Goal: Information Seeking & Learning: Learn about a topic

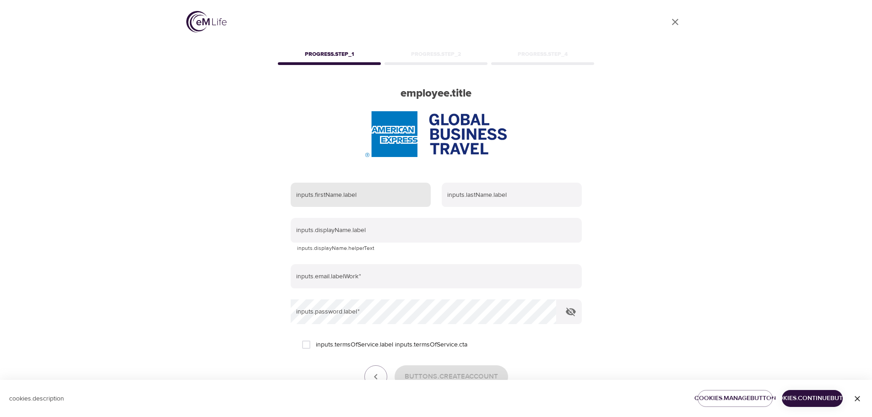
click at [377, 183] on input "text" at bounding box center [361, 195] width 140 height 25
type input "LADRY"
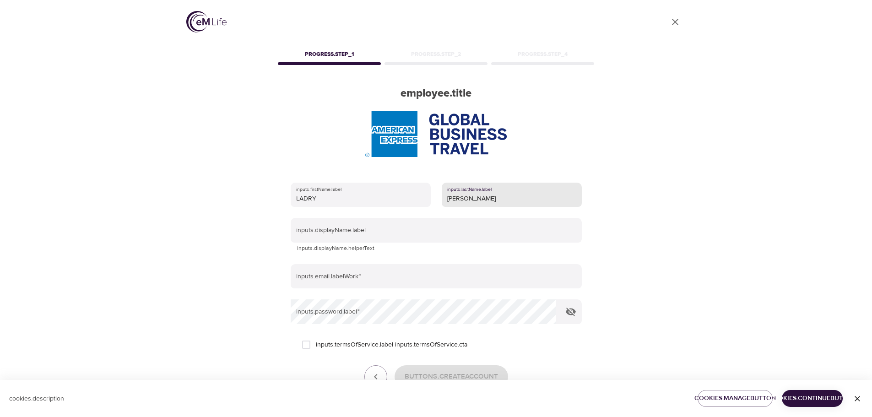
type input "[PERSON_NAME]"
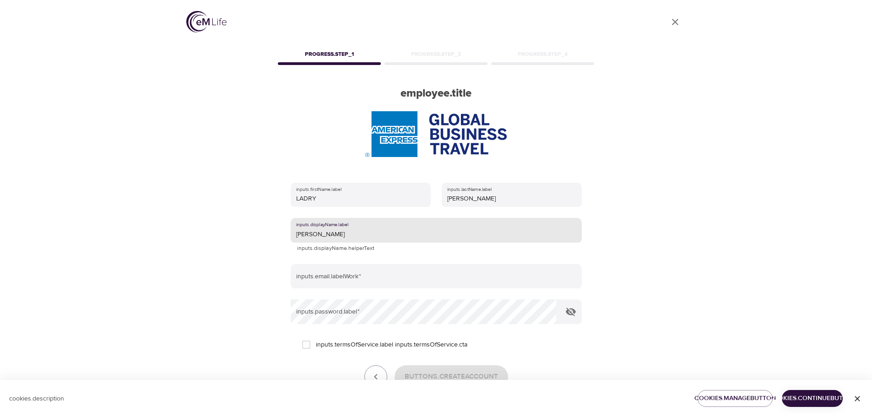
type input "[PERSON_NAME]"
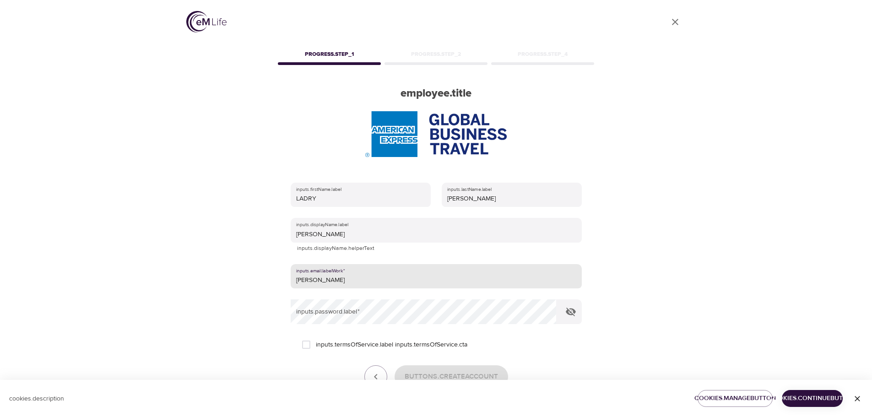
type input "[PERSON_NAME][EMAIL_ADDRESS][DOMAIN_NAME]"
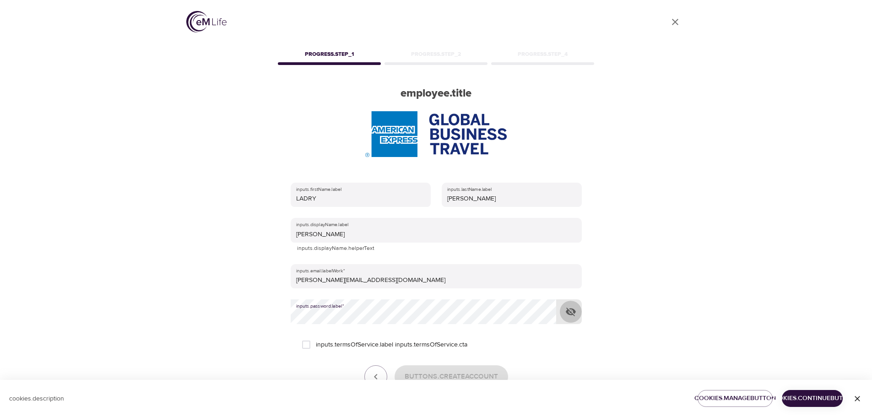
click at [572, 306] on icon "button" at bounding box center [571, 311] width 11 height 11
click at [584, 315] on div "inputs.firstName.label LADRY inputs.lastName.label [PERSON_NAME] inputs.display…" at bounding box center [436, 298] width 321 height 260
drag, startPoint x: 305, startPoint y: 302, endPoint x: 311, endPoint y: 302, distance: 6.9
click at [305, 335] on input "inputs.termsOfService.label inputs.termsOfService.cta" at bounding box center [306, 344] width 19 height 19
checkbox input "true"
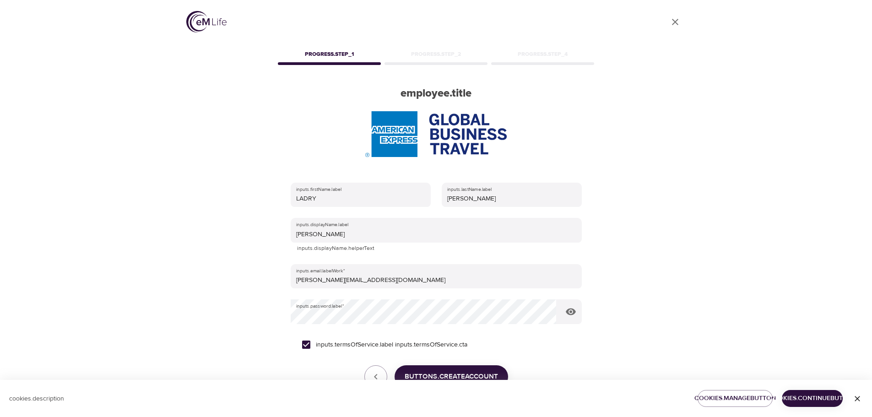
click at [460, 371] on span "buttons.createAccount" at bounding box center [451, 377] width 93 height 12
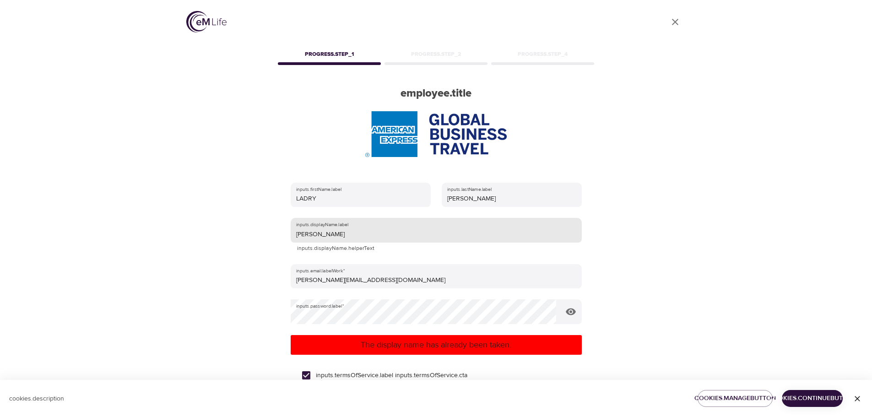
click at [330, 218] on input "[PERSON_NAME]" at bounding box center [436, 230] width 291 height 25
drag, startPoint x: 330, startPoint y: 193, endPoint x: 290, endPoint y: 193, distance: 39.8
click at [291, 218] on input "[PERSON_NAME]" at bounding box center [436, 230] width 291 height 25
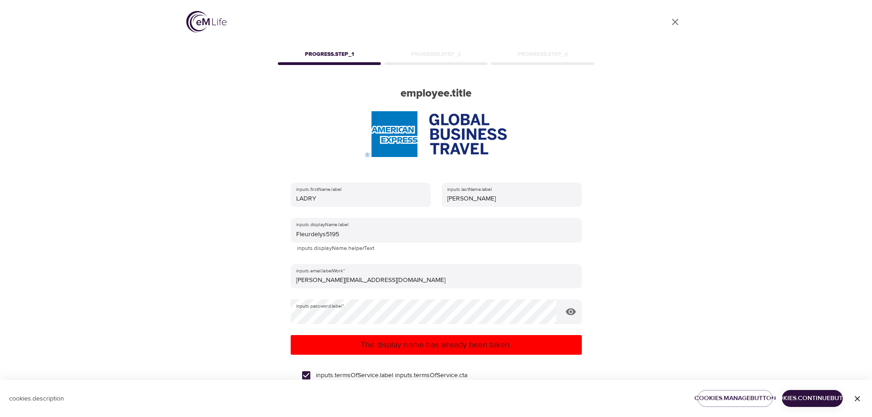
click at [461, 402] on span "buttons.createAccount" at bounding box center [451, 408] width 93 height 12
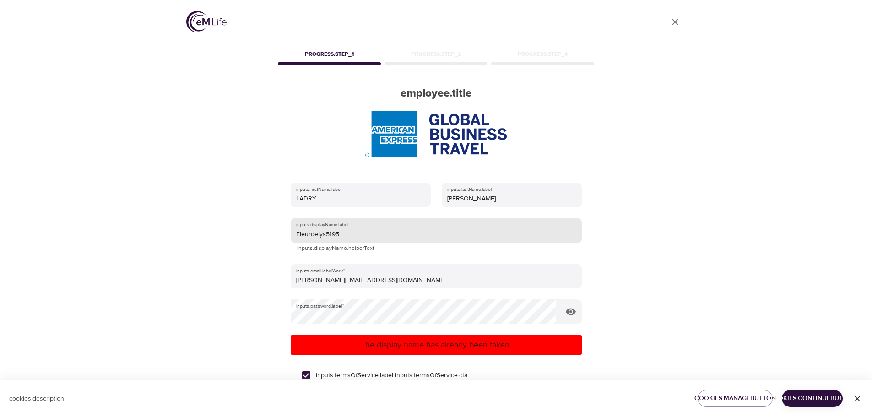
click at [354, 218] on input "Fleurdelys5195" at bounding box center [436, 230] width 291 height 25
type input "Fleurdelys5195@"
click at [448, 402] on span "buttons.createAccount" at bounding box center [451, 408] width 93 height 12
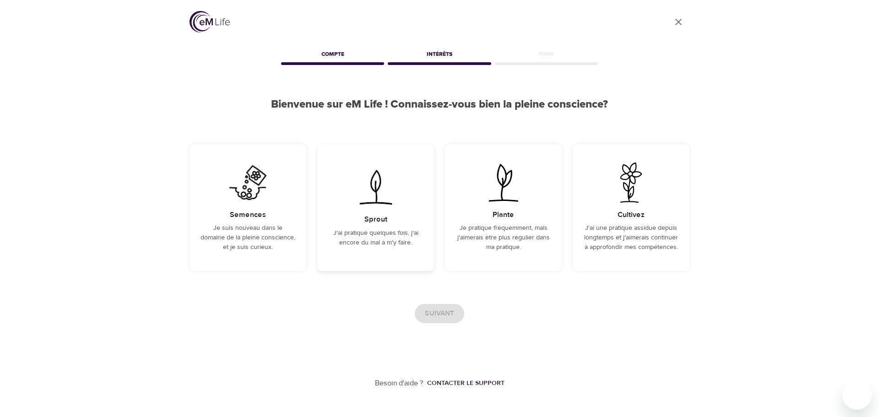
click at [372, 229] on p "J'ai pratiqué quelques fois, j'ai encore du mal à m'y faire." at bounding box center [375, 238] width 95 height 19
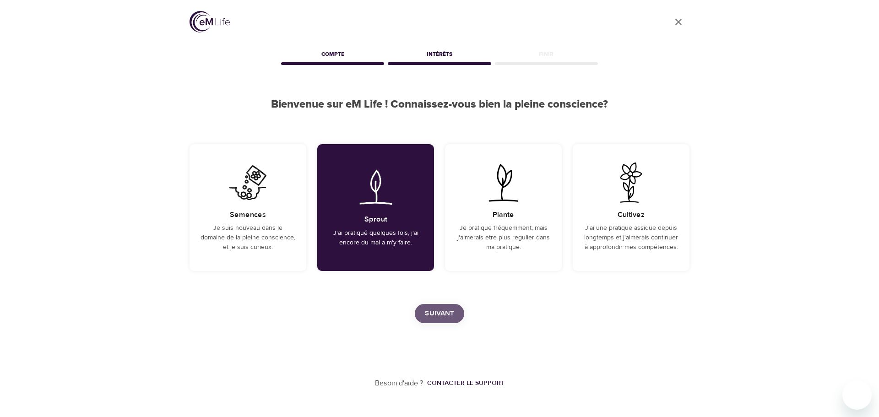
click at [438, 313] on span "Suivant" at bounding box center [439, 314] width 29 height 12
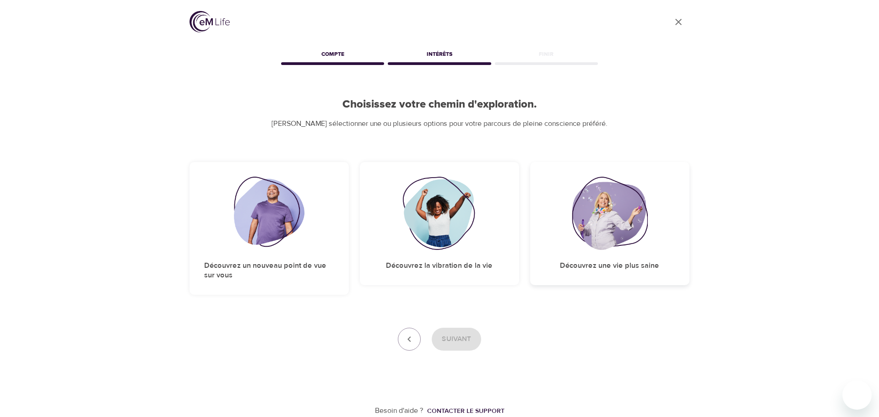
click at [636, 227] on img at bounding box center [610, 213] width 76 height 73
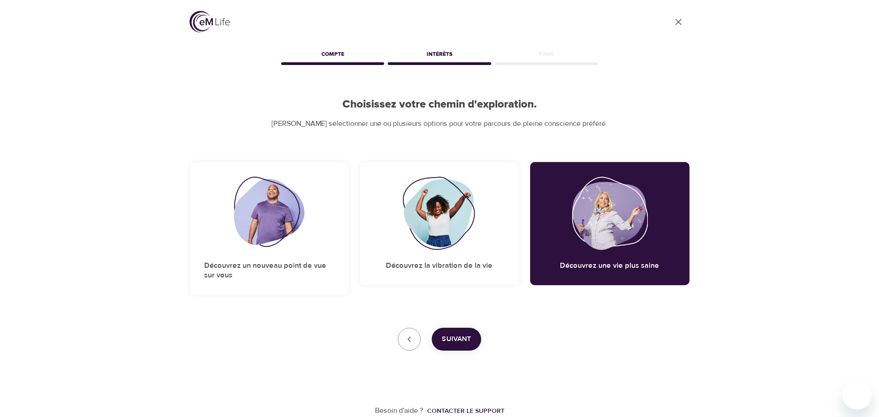
click at [468, 333] on span "Suivant" at bounding box center [456, 339] width 29 height 12
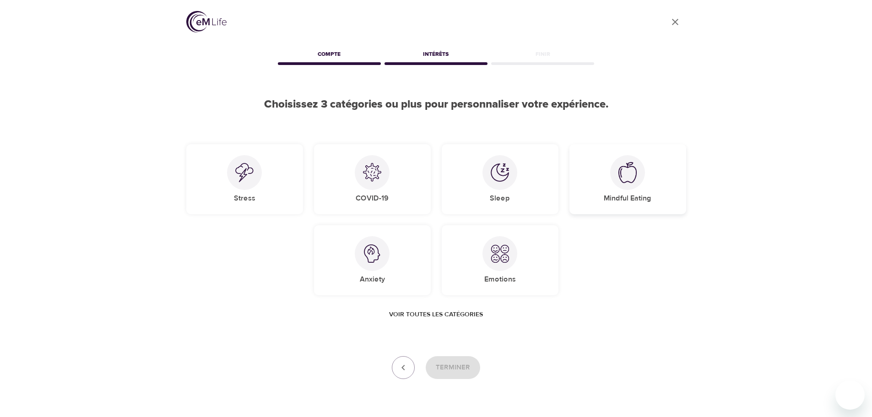
click at [610, 183] on div "Mindful Eating" at bounding box center [628, 179] width 117 height 70
click at [494, 261] on img at bounding box center [500, 254] width 18 height 18
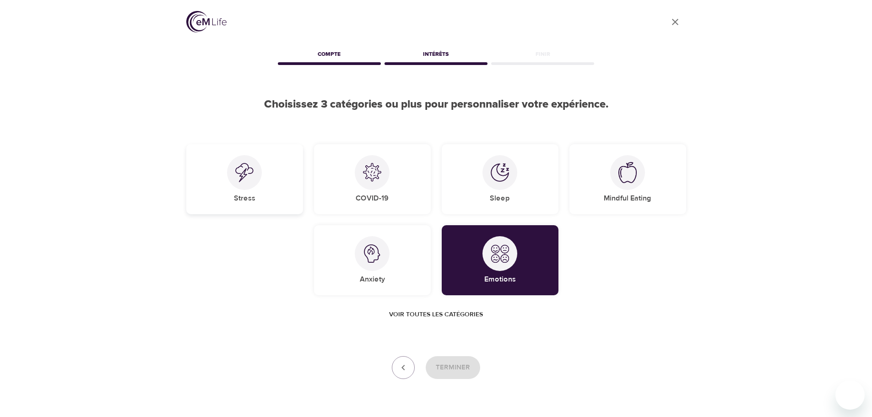
click at [234, 179] on div at bounding box center [244, 172] width 35 height 35
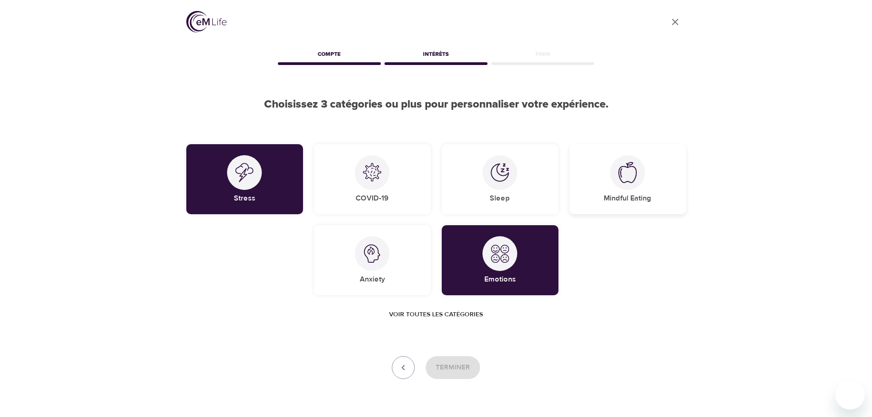
click at [641, 178] on div at bounding box center [627, 172] width 35 height 35
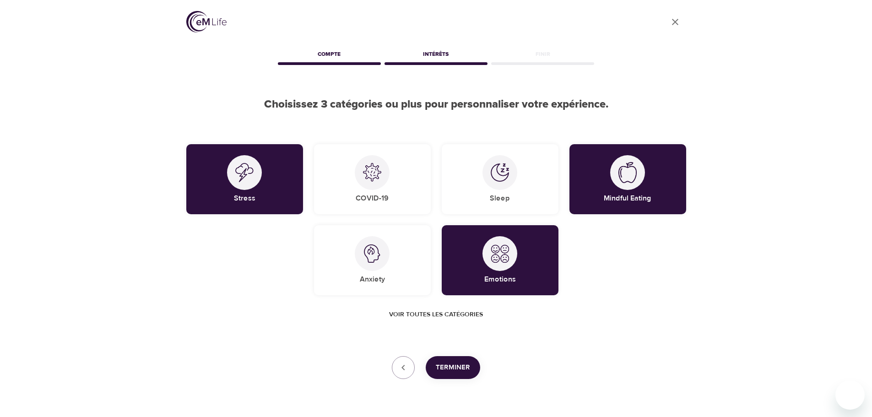
click at [456, 371] on span "Terminer" at bounding box center [453, 368] width 34 height 12
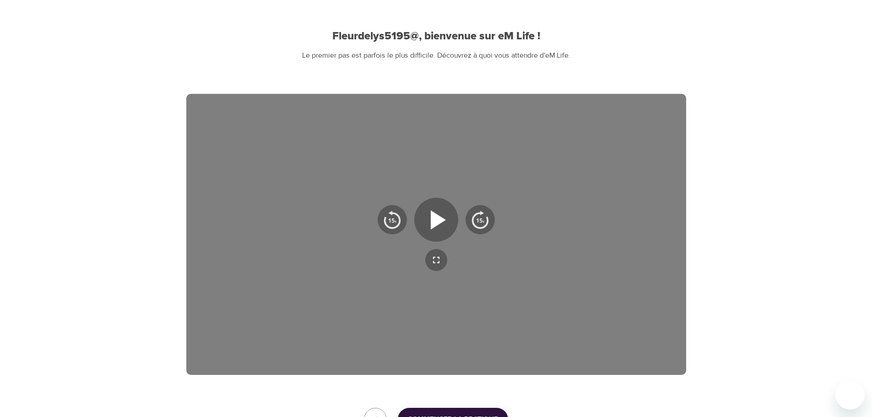
scroll to position [92, 0]
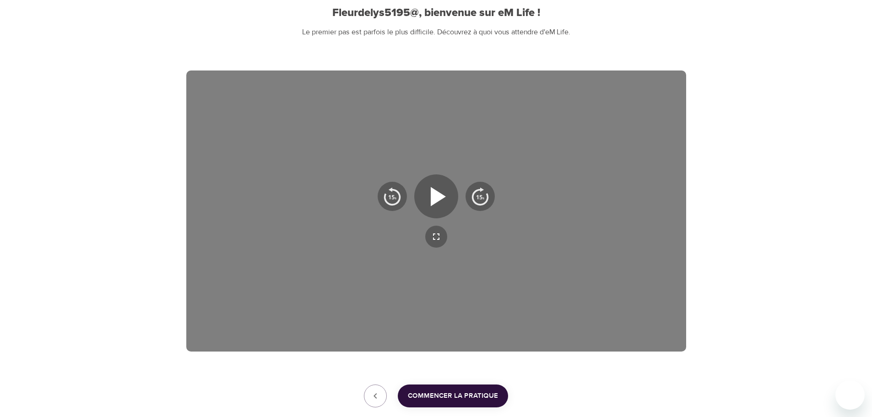
click at [485, 399] on span "Commencer la pratique" at bounding box center [453, 396] width 90 height 12
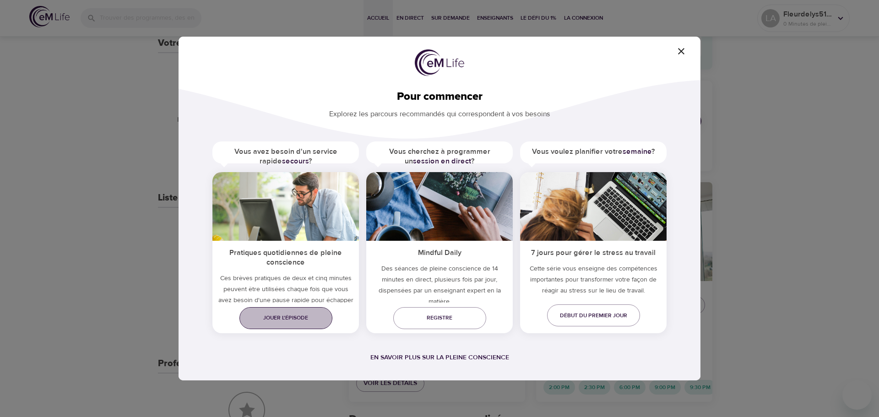
click at [306, 315] on span "Jouer l'épisode" at bounding box center [286, 318] width 78 height 10
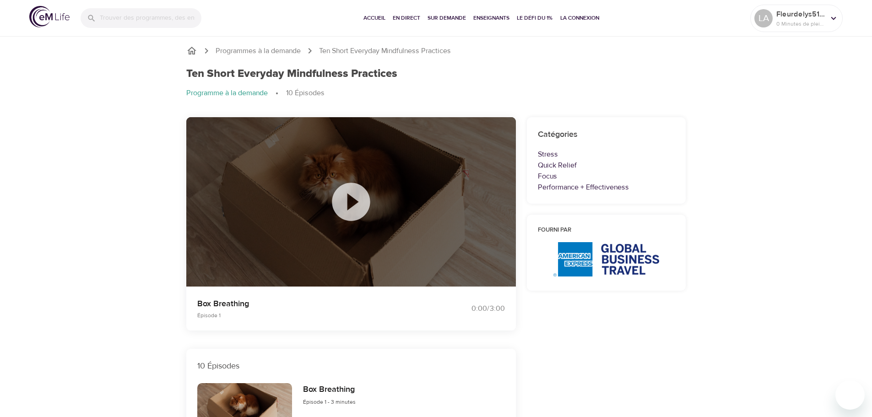
click at [356, 205] on icon at bounding box center [351, 202] width 38 height 38
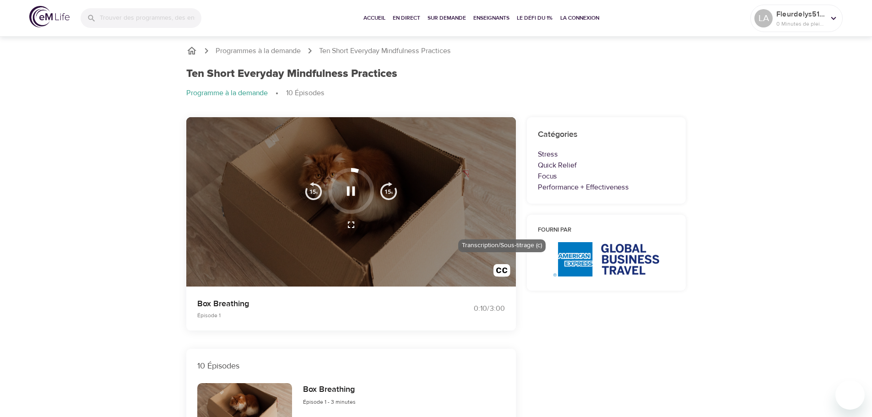
click at [505, 273] on img "button" at bounding box center [502, 272] width 17 height 17
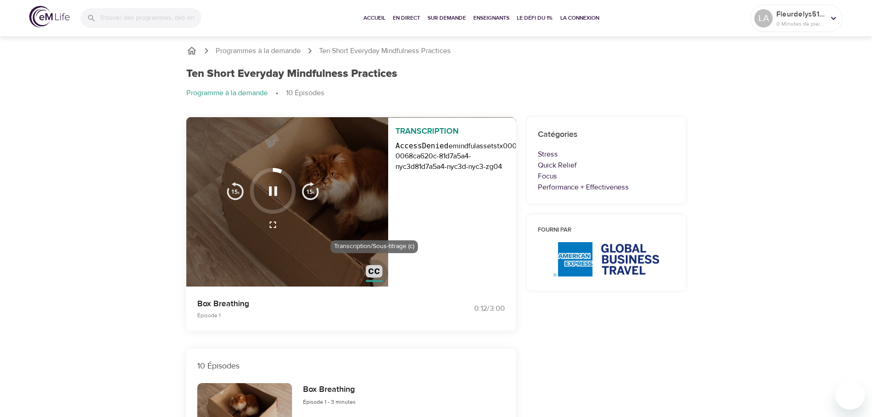
click at [370, 272] on img "button" at bounding box center [374, 273] width 17 height 17
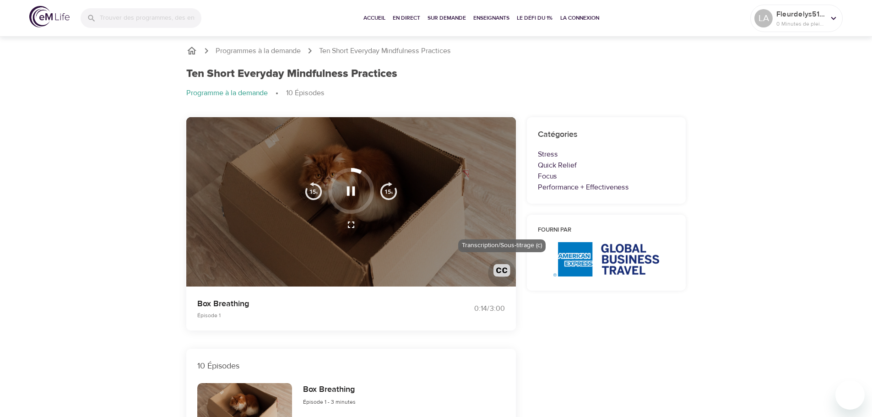
click at [501, 267] on img "button" at bounding box center [502, 272] width 17 height 17
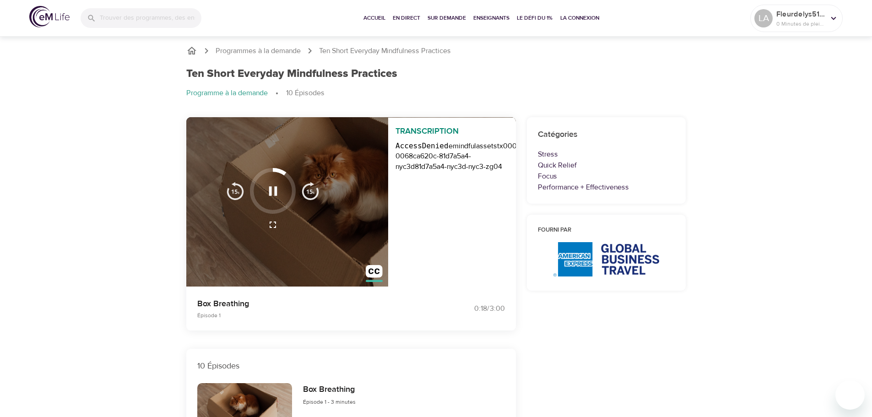
click at [327, 234] on div "Transcription AccessDenied emindfulassets tx000001dad540bc61ccf8f-0068ca620c-81…" at bounding box center [403, 202] width 156 height 170
click at [376, 271] on img "button" at bounding box center [374, 273] width 17 height 17
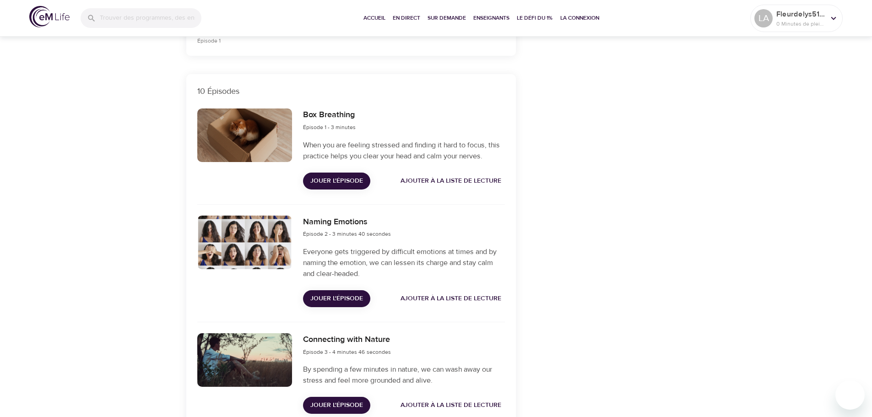
scroll to position [321, 0]
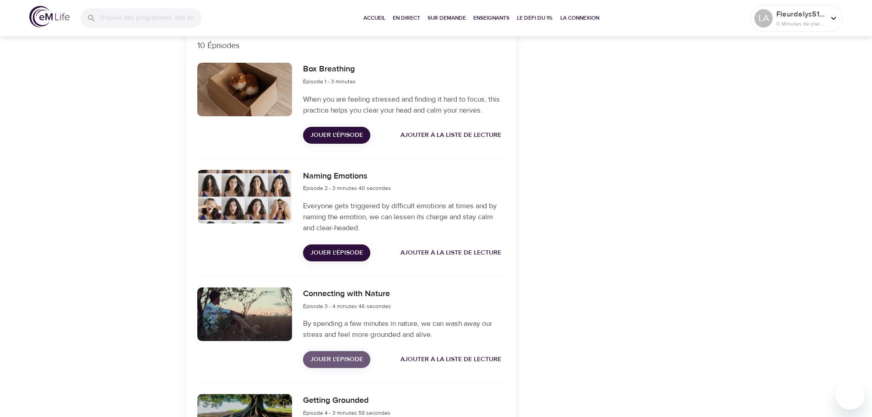
click at [348, 362] on span "Jouer l'épisode" at bounding box center [336, 359] width 53 height 11
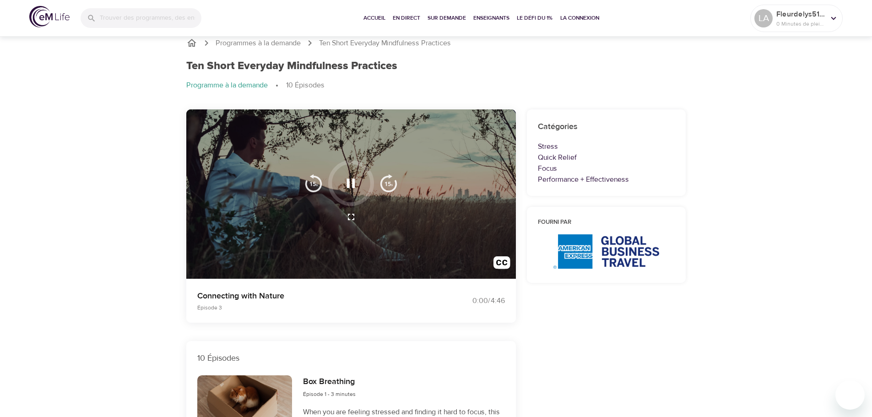
scroll to position [0, 0]
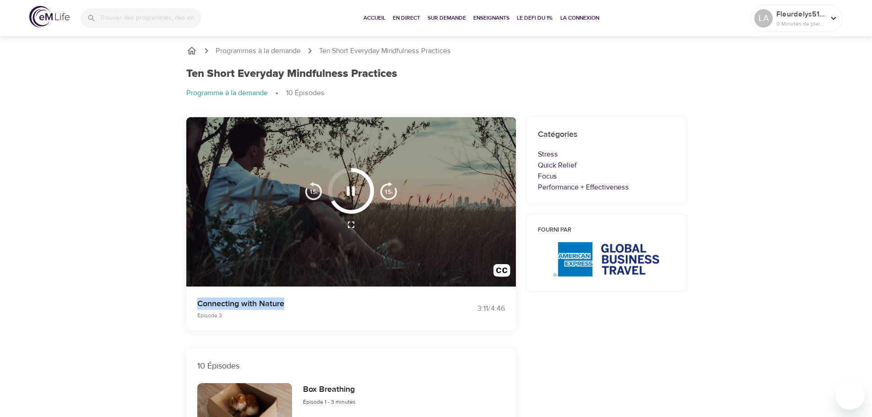
drag, startPoint x: 199, startPoint y: 304, endPoint x: 288, endPoint y: 303, distance: 88.8
click at [288, 303] on p "Connecting with Nature" at bounding box center [311, 304] width 228 height 12
copy p "Connecting with Nature"
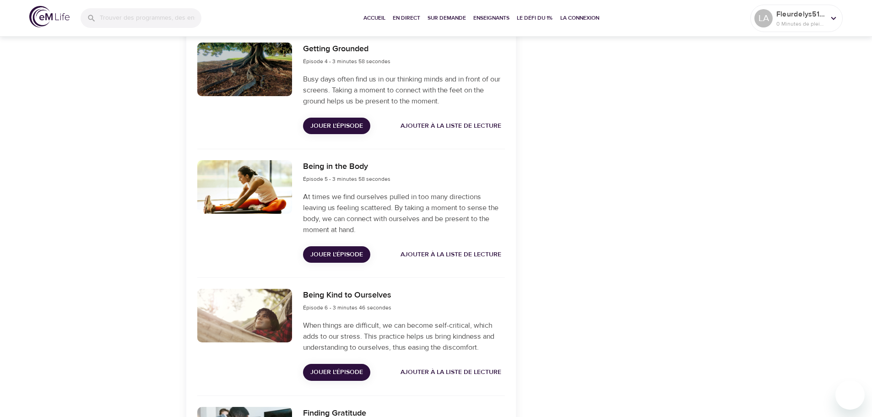
scroll to position [687, 0]
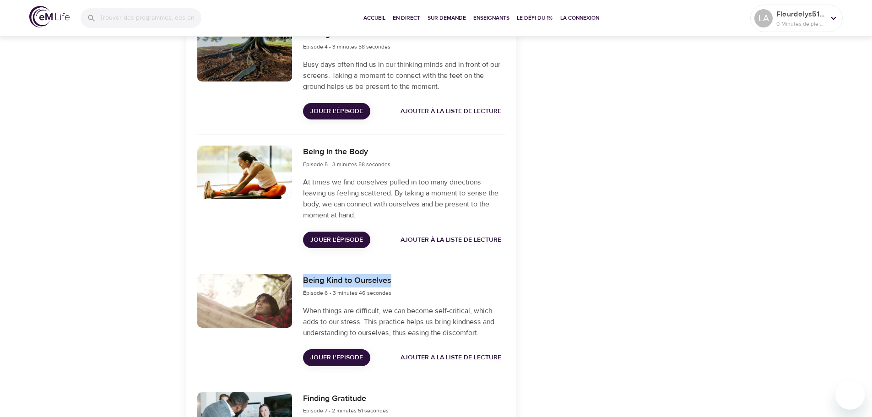
drag, startPoint x: 305, startPoint y: 279, endPoint x: 393, endPoint y: 281, distance: 87.5
click at [393, 281] on div "Being Kind to Ourselves Épisode 6 - 3 minutes 46 secondes" at bounding box center [404, 286] width 202 height 24
copy h6 "Being Kind to Ourselves"
